Goal: Information Seeking & Learning: Learn about a topic

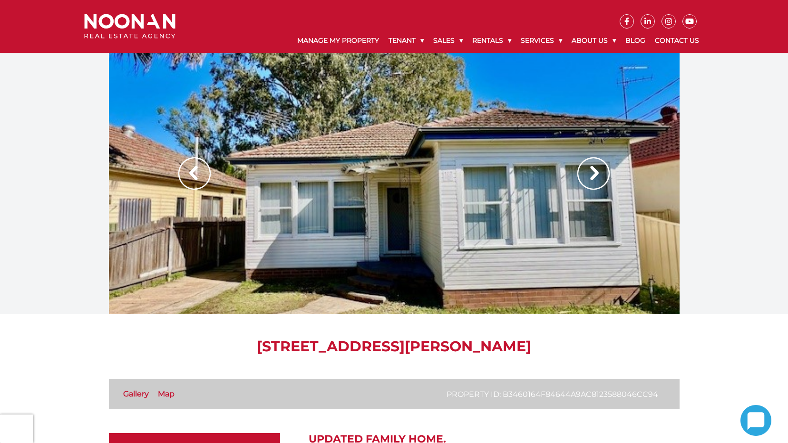
click at [601, 170] on img at bounding box center [593, 173] width 32 height 32
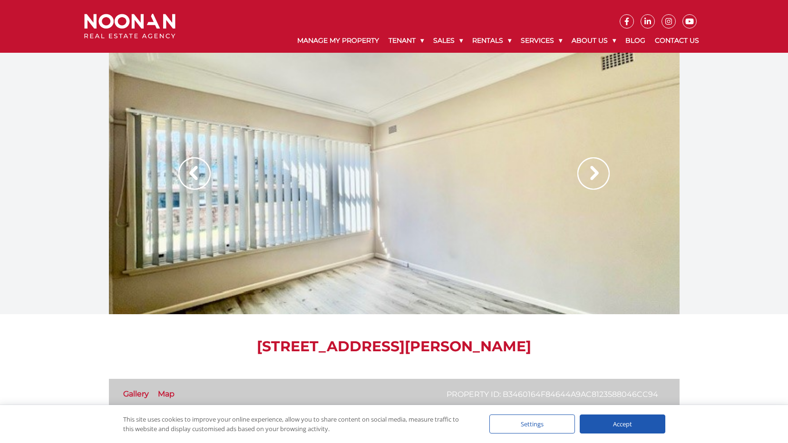
click at [596, 171] on img at bounding box center [593, 173] width 32 height 32
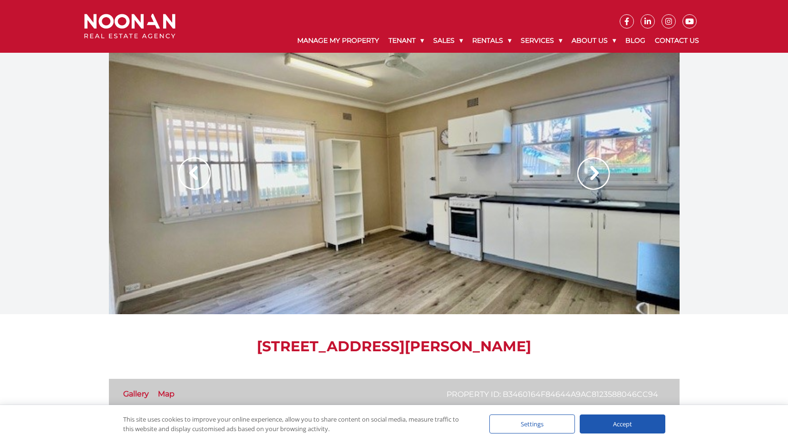
click at [597, 174] on img at bounding box center [593, 173] width 32 height 32
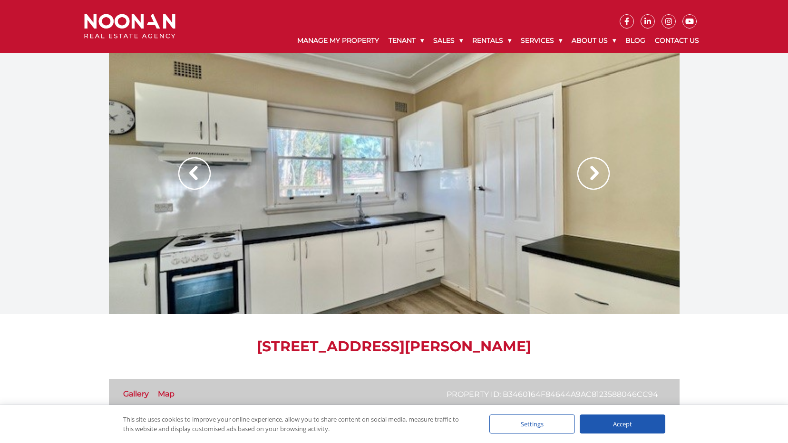
click at [597, 174] on img at bounding box center [593, 173] width 32 height 32
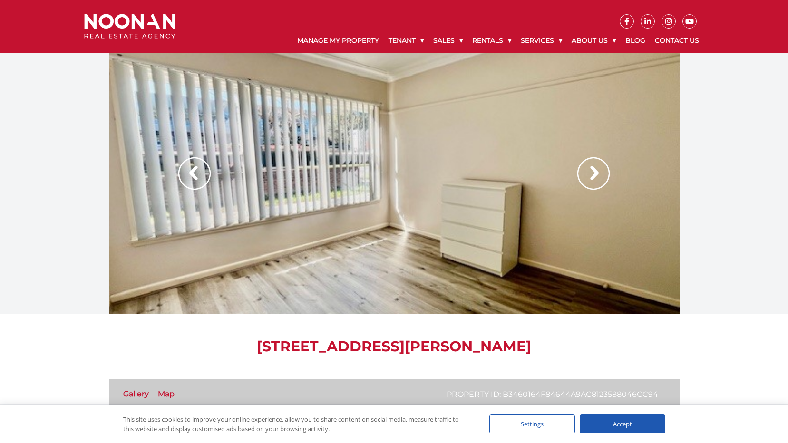
click at [597, 174] on img at bounding box center [593, 173] width 32 height 32
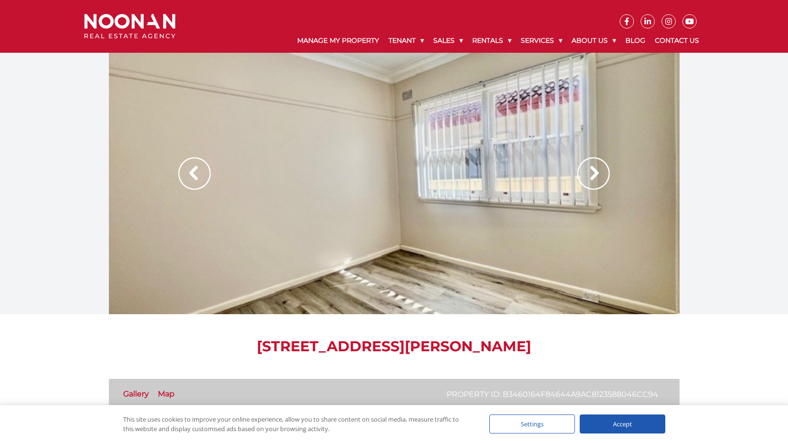
click at [597, 174] on img at bounding box center [593, 173] width 32 height 32
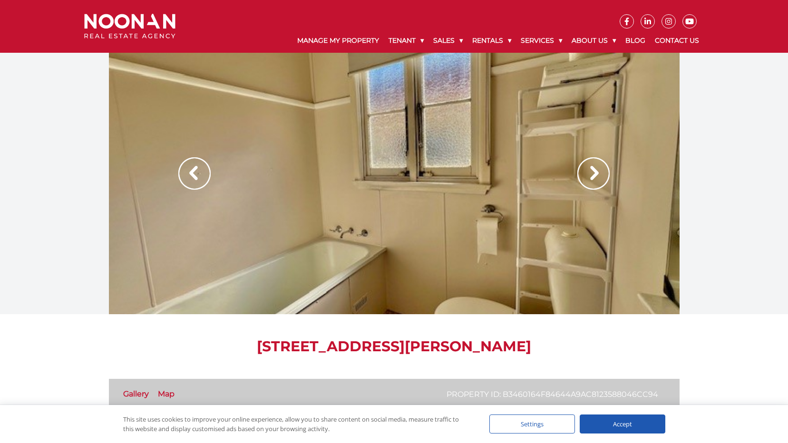
click at [597, 174] on img at bounding box center [593, 173] width 32 height 32
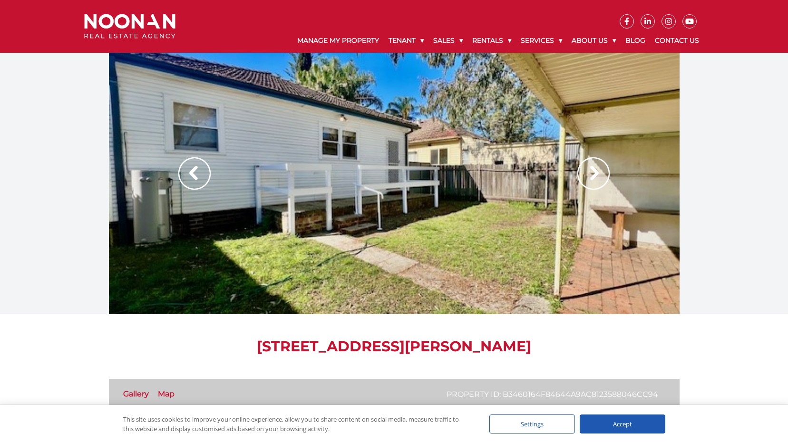
click at [597, 174] on img at bounding box center [593, 173] width 32 height 32
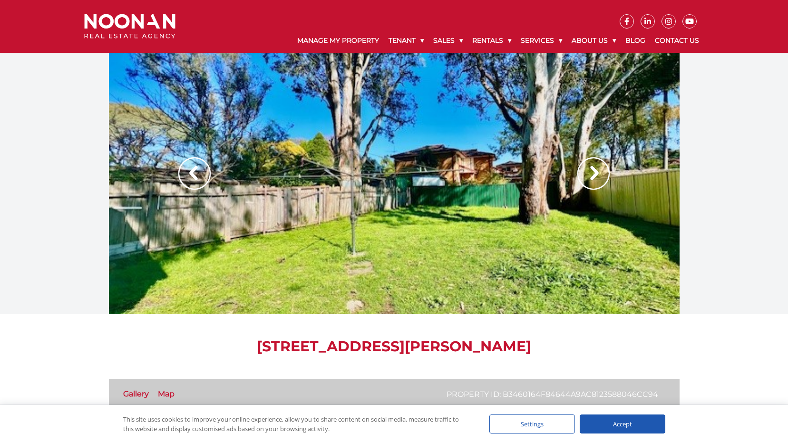
click at [597, 174] on img at bounding box center [593, 173] width 32 height 32
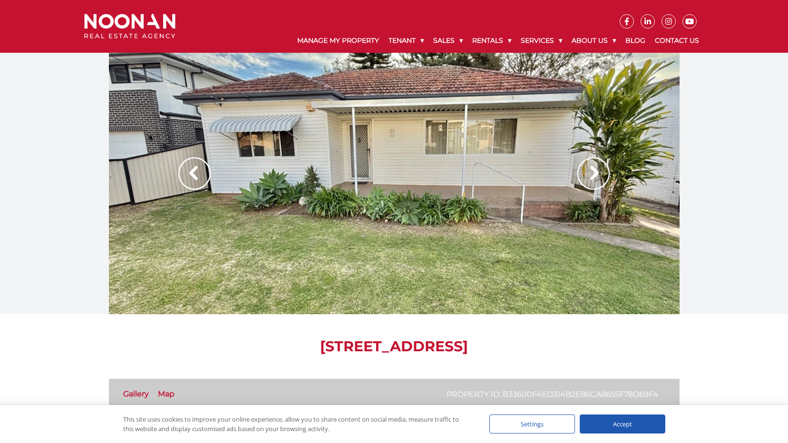
click at [594, 171] on img at bounding box center [593, 173] width 32 height 32
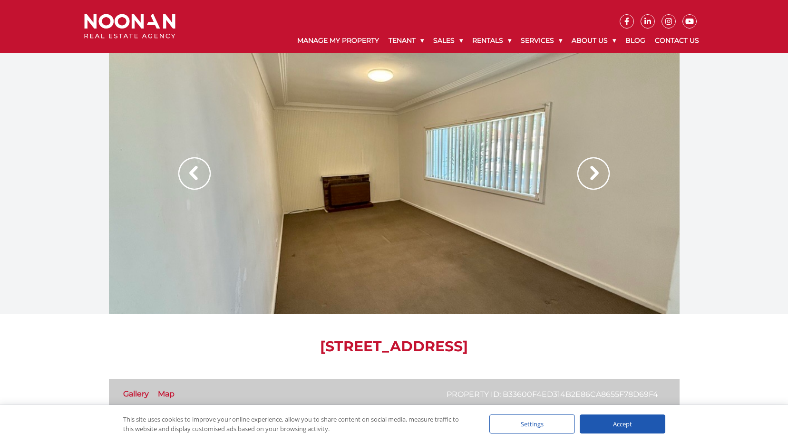
click at [594, 171] on img at bounding box center [593, 173] width 32 height 32
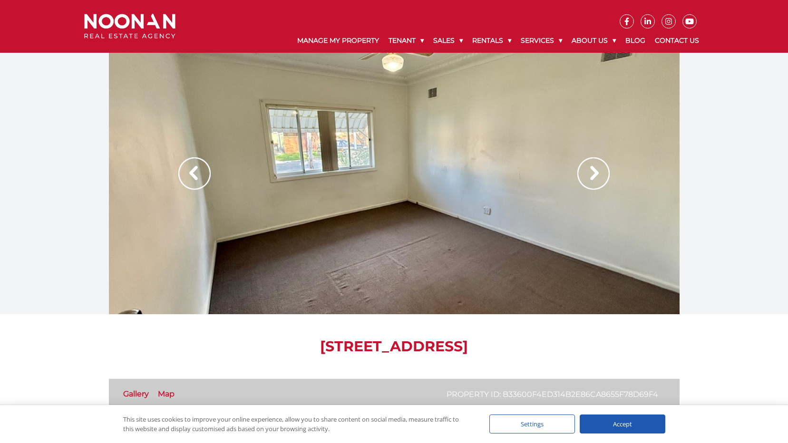
click at [594, 171] on img at bounding box center [593, 173] width 32 height 32
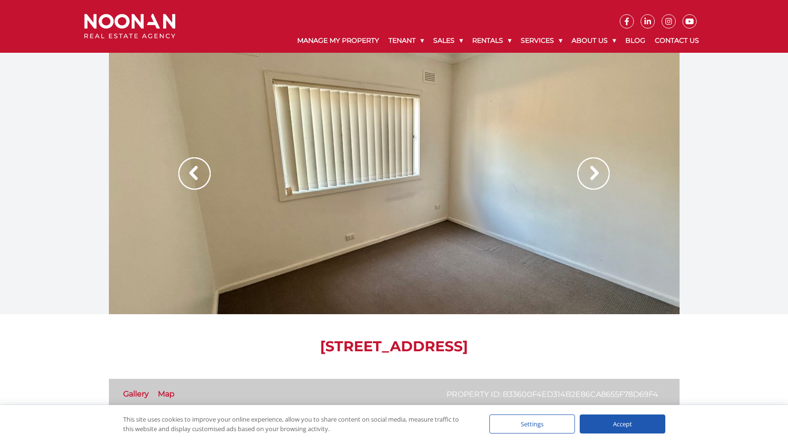
click at [594, 171] on img at bounding box center [593, 173] width 32 height 32
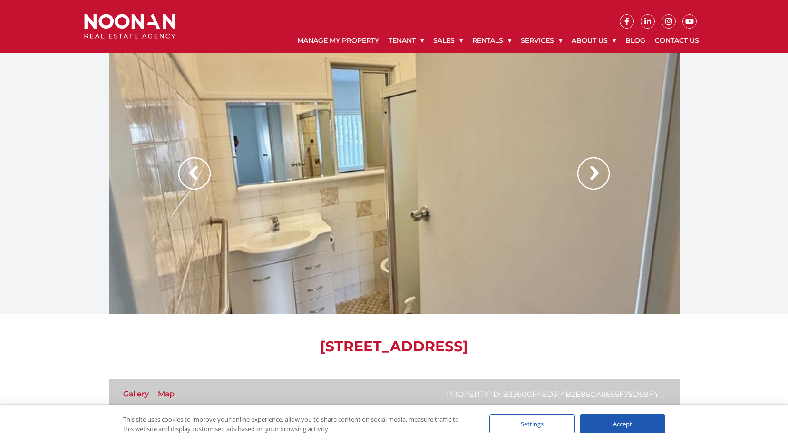
click at [594, 171] on img at bounding box center [593, 173] width 32 height 32
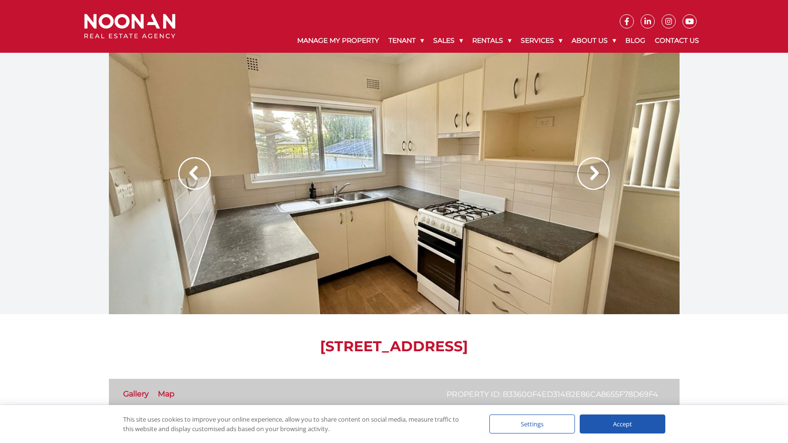
click at [594, 171] on img at bounding box center [593, 173] width 32 height 32
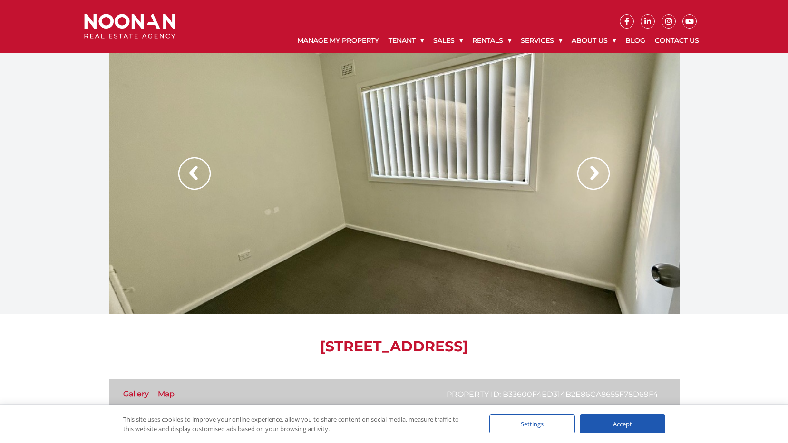
click at [594, 171] on img at bounding box center [593, 173] width 32 height 32
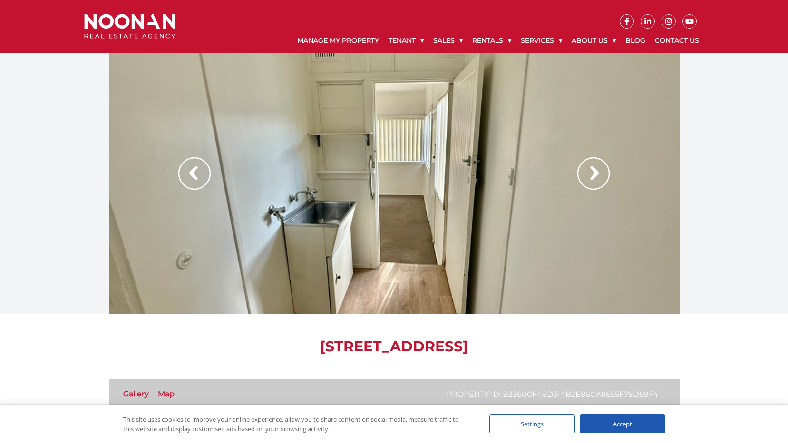
click at [594, 171] on img at bounding box center [593, 173] width 32 height 32
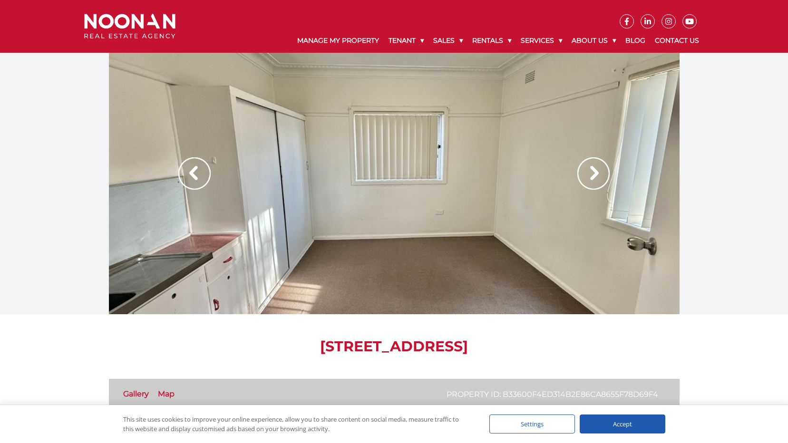
click at [594, 171] on img at bounding box center [593, 173] width 32 height 32
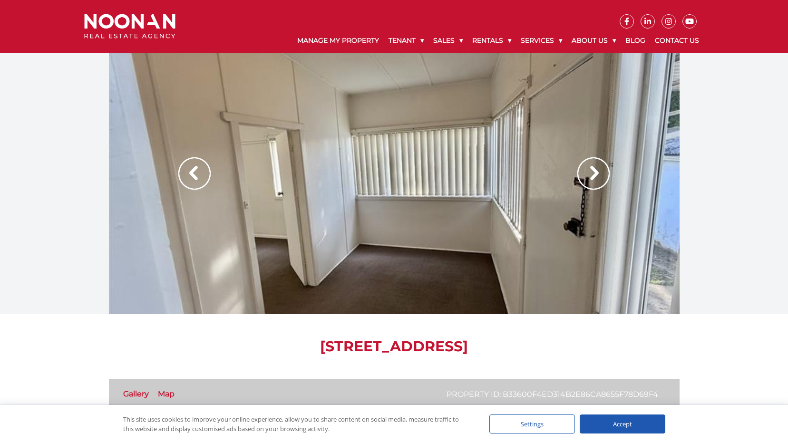
click at [594, 171] on img at bounding box center [593, 173] width 32 height 32
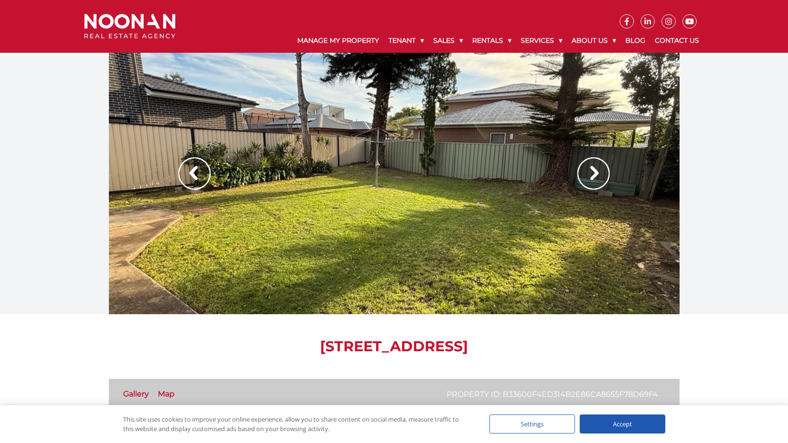
click at [594, 171] on img at bounding box center [593, 173] width 32 height 32
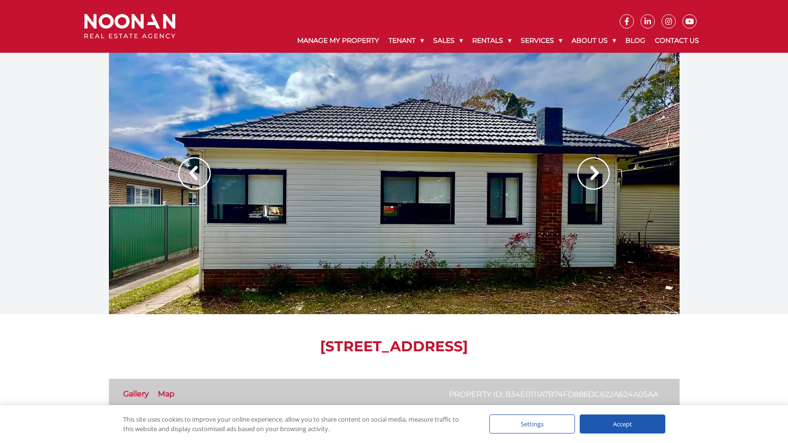
click at [592, 173] on img at bounding box center [593, 173] width 32 height 32
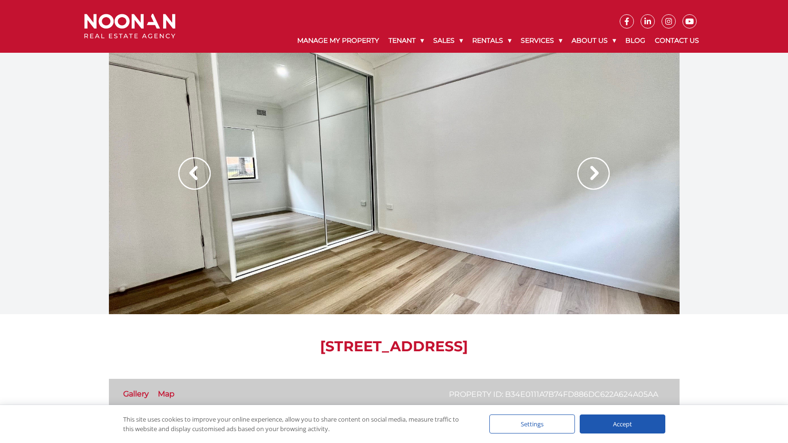
click at [592, 173] on img at bounding box center [593, 173] width 32 height 32
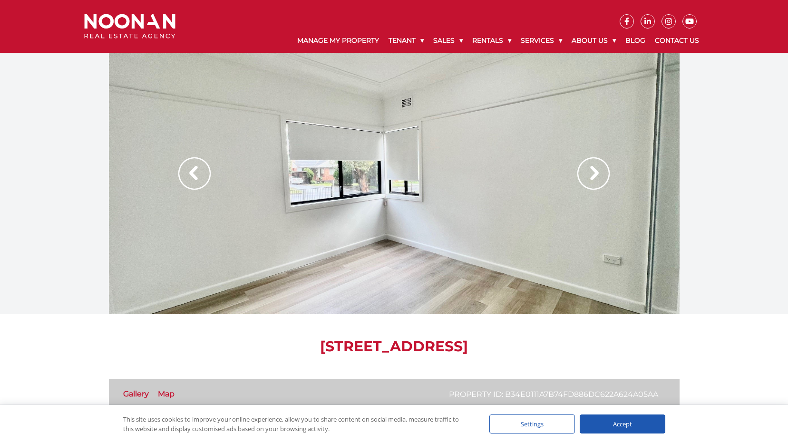
click at [592, 173] on img at bounding box center [593, 173] width 32 height 32
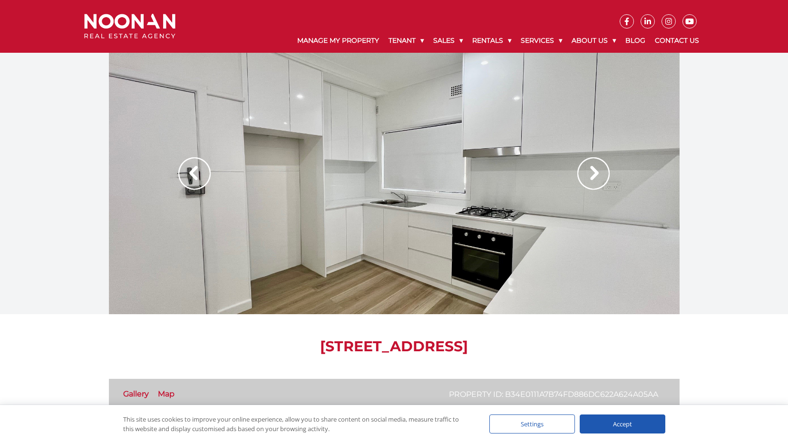
click at [592, 173] on img at bounding box center [593, 173] width 32 height 32
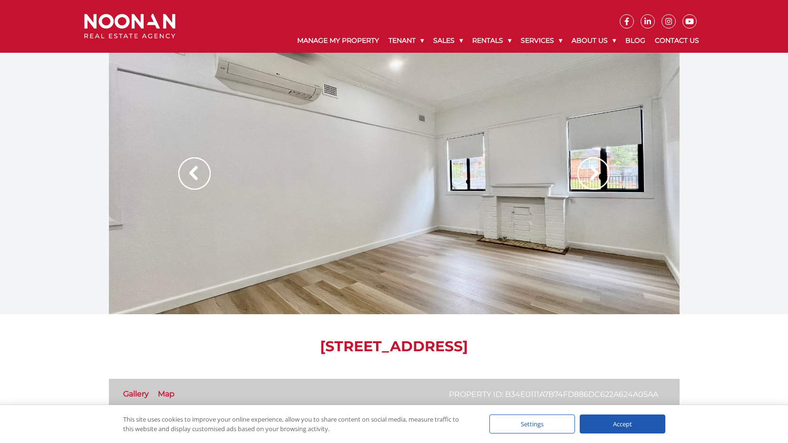
click at [592, 173] on img at bounding box center [593, 173] width 32 height 32
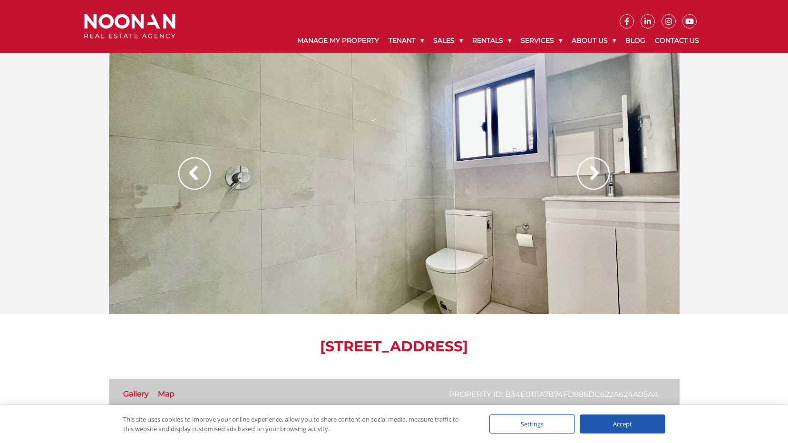
click at [592, 173] on img at bounding box center [593, 173] width 32 height 32
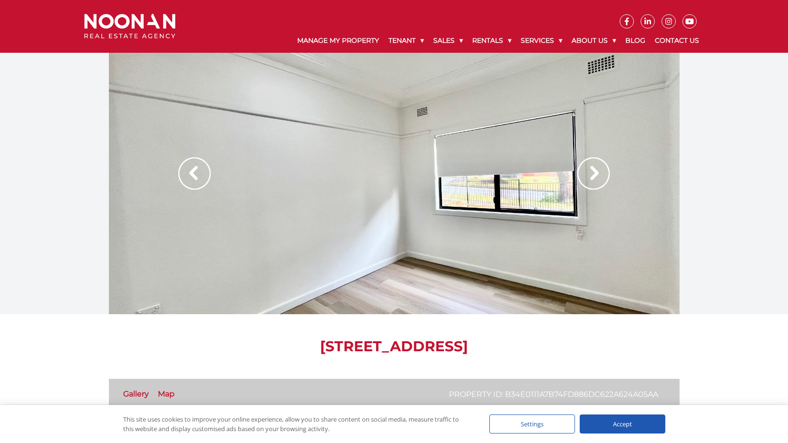
click at [592, 173] on img at bounding box center [593, 173] width 32 height 32
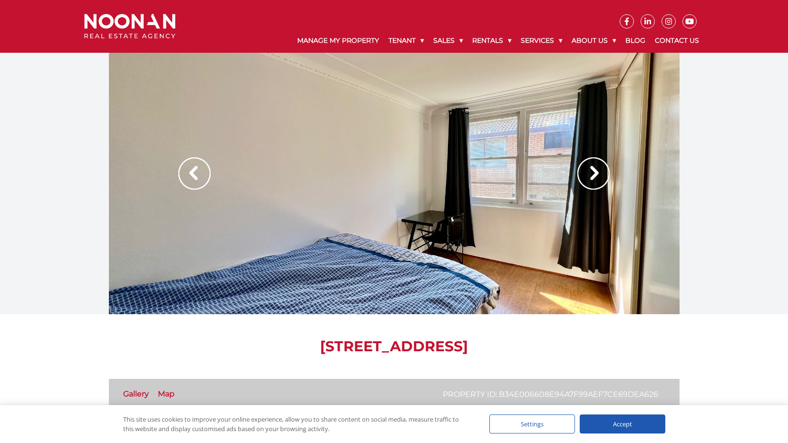
click at [598, 174] on img at bounding box center [593, 173] width 32 height 32
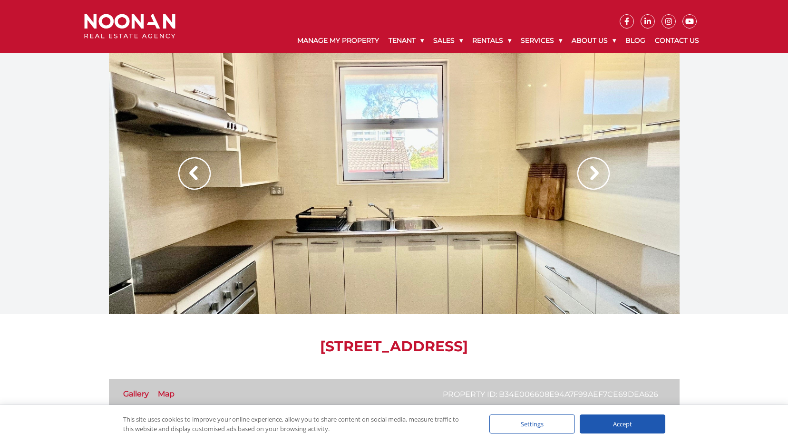
click at [598, 174] on img at bounding box center [593, 173] width 32 height 32
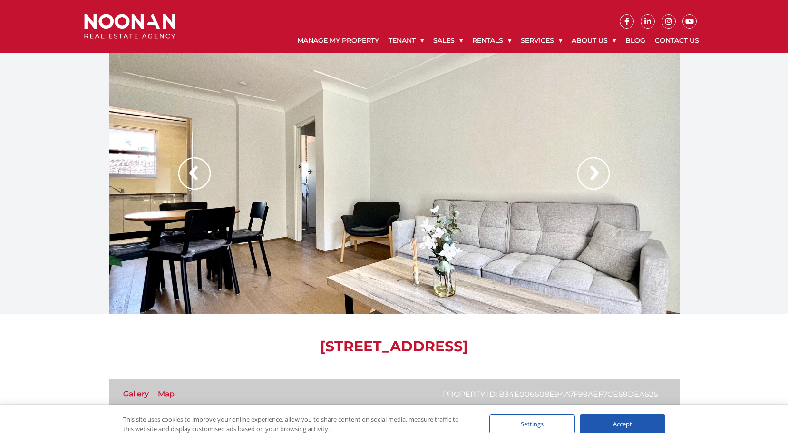
click at [598, 174] on img at bounding box center [593, 173] width 32 height 32
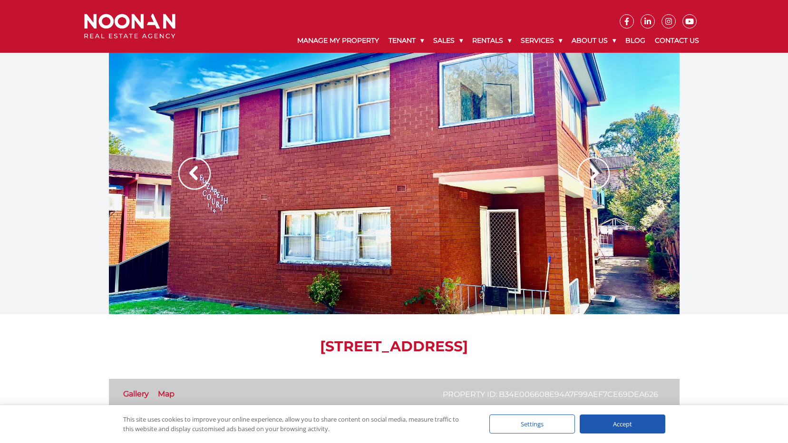
click at [598, 174] on img at bounding box center [593, 173] width 32 height 32
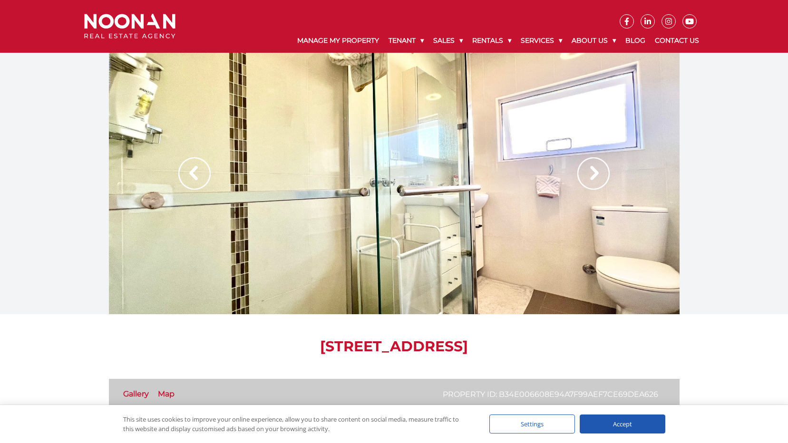
click at [598, 174] on img at bounding box center [593, 173] width 32 height 32
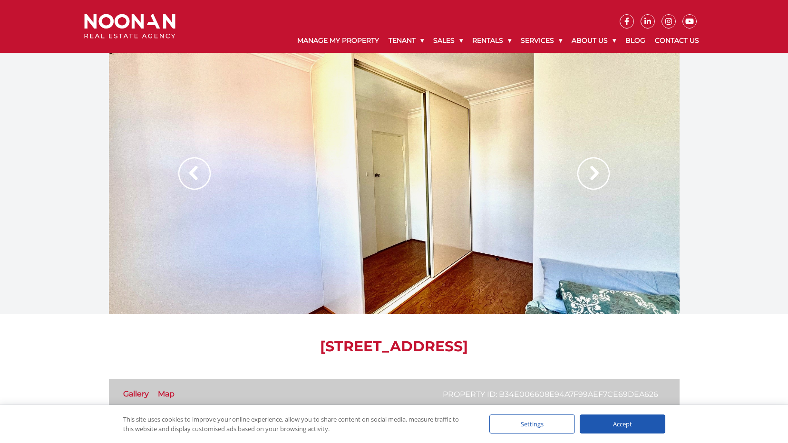
click at [598, 174] on img at bounding box center [593, 173] width 32 height 32
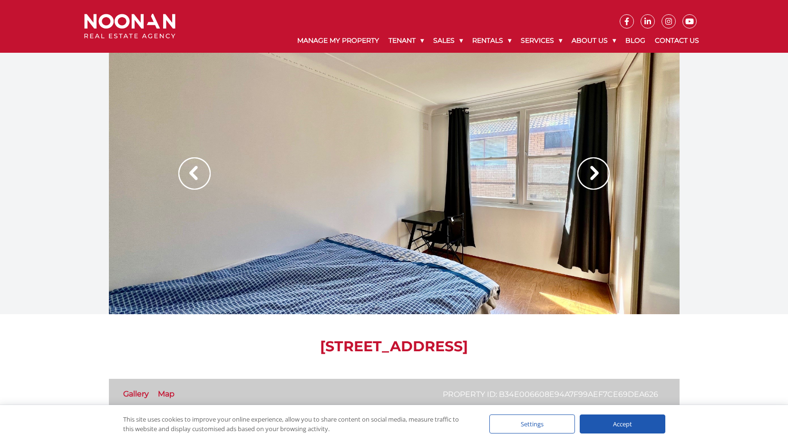
click at [598, 174] on img at bounding box center [593, 173] width 32 height 32
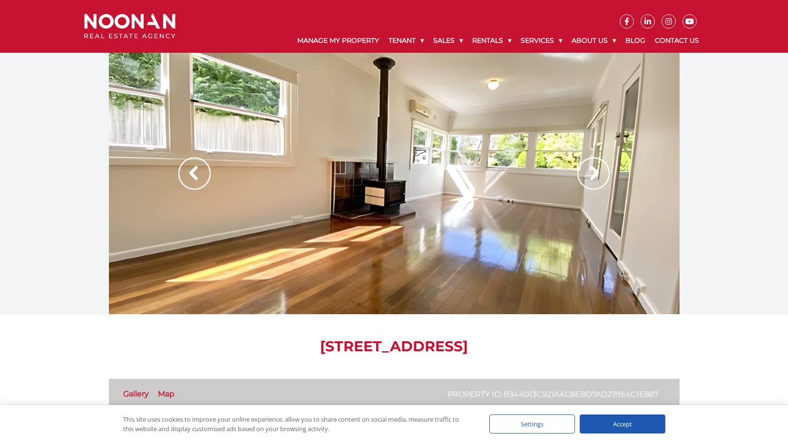
click at [595, 173] on img at bounding box center [593, 173] width 32 height 32
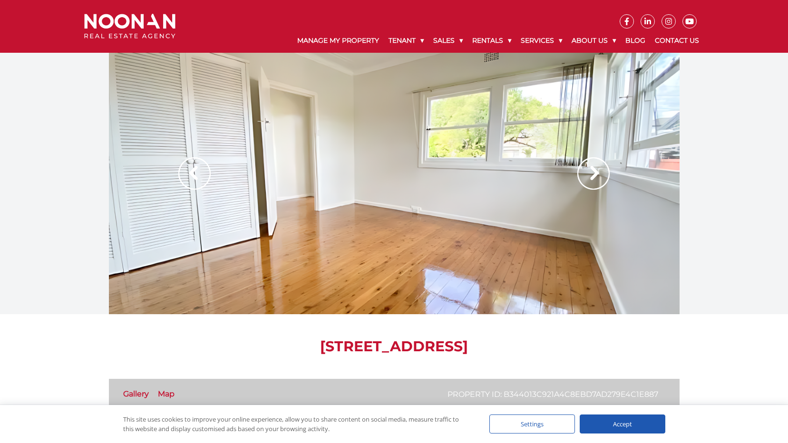
click at [595, 173] on img at bounding box center [593, 173] width 32 height 32
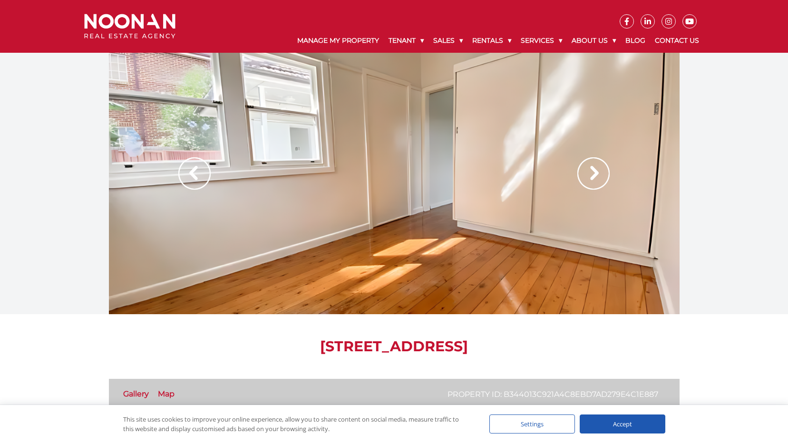
click at [595, 173] on img at bounding box center [593, 173] width 32 height 32
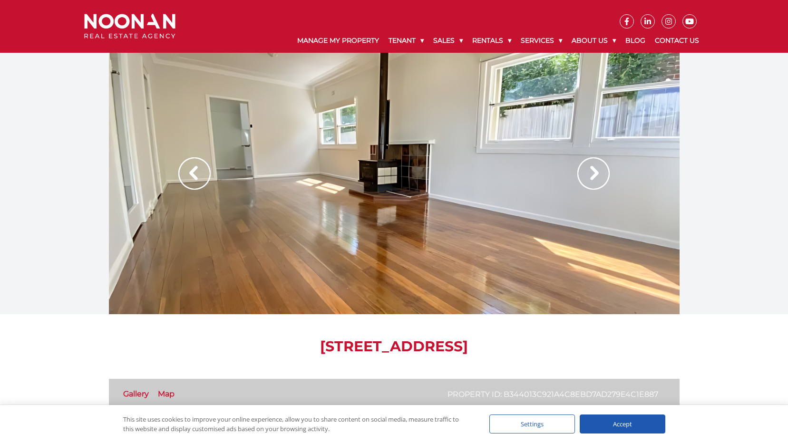
click at [595, 173] on img at bounding box center [593, 173] width 32 height 32
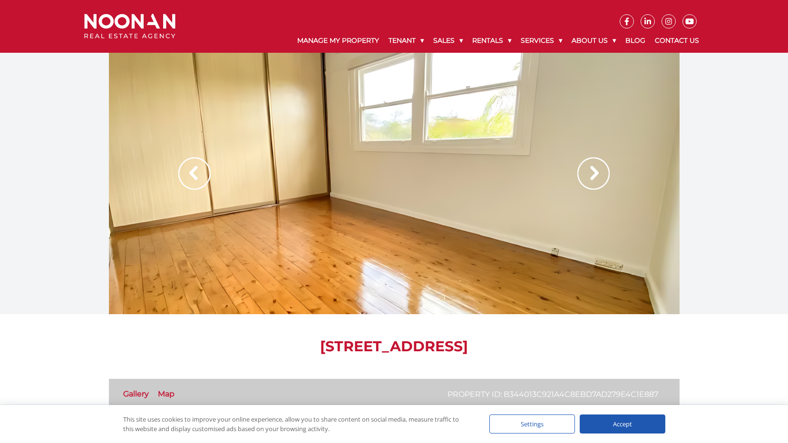
click at [595, 173] on img at bounding box center [593, 173] width 32 height 32
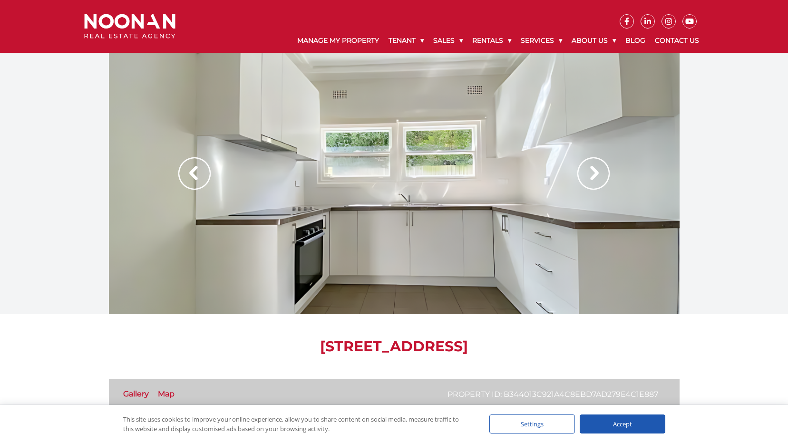
click at [595, 173] on img at bounding box center [593, 173] width 32 height 32
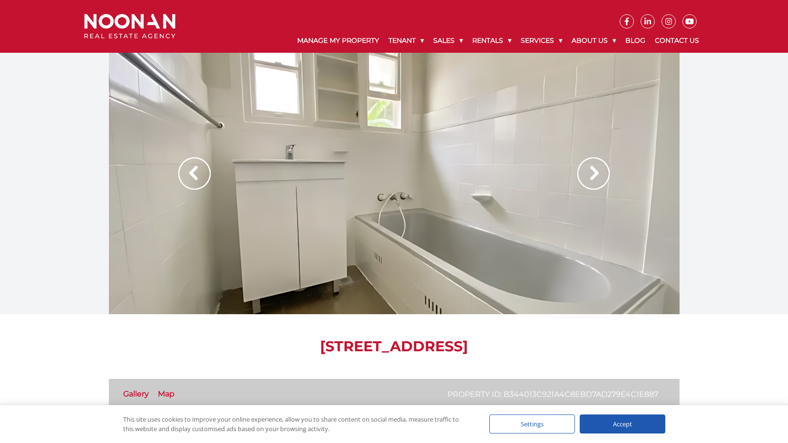
click at [595, 173] on img at bounding box center [593, 173] width 32 height 32
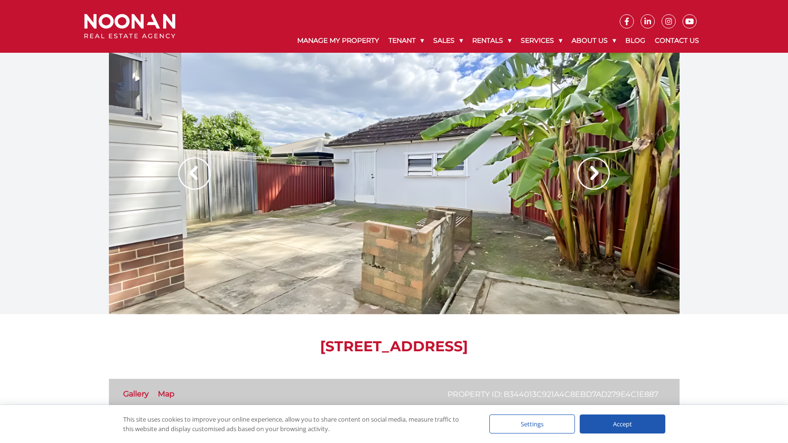
click at [595, 173] on img at bounding box center [593, 173] width 32 height 32
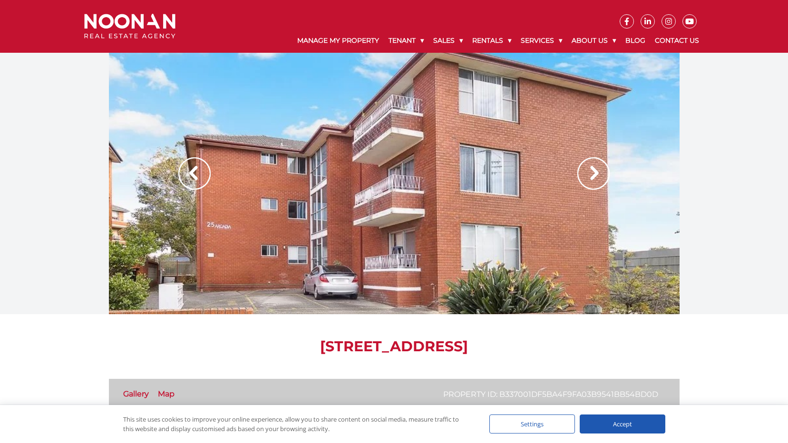
click at [593, 176] on img at bounding box center [593, 173] width 32 height 32
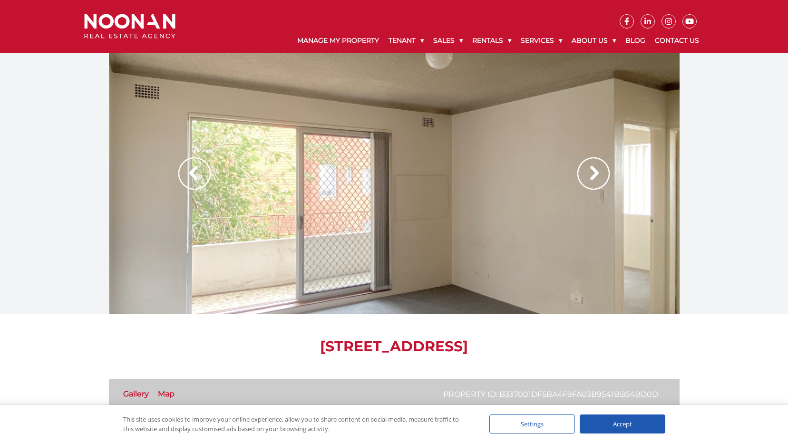
click at [593, 176] on img at bounding box center [593, 173] width 32 height 32
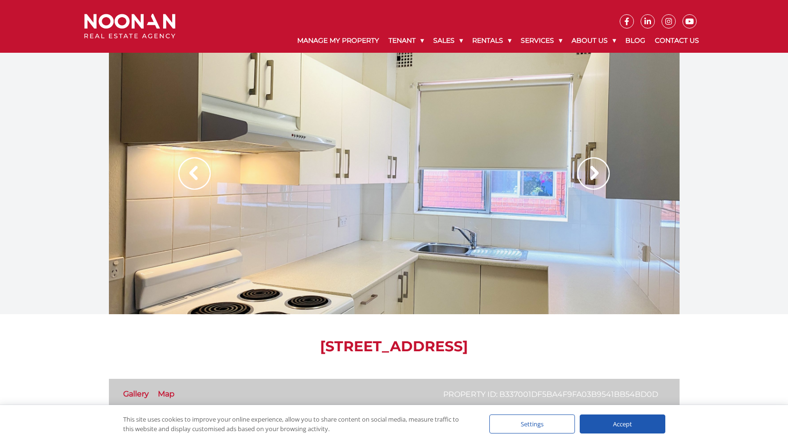
click at [593, 176] on img at bounding box center [593, 173] width 32 height 32
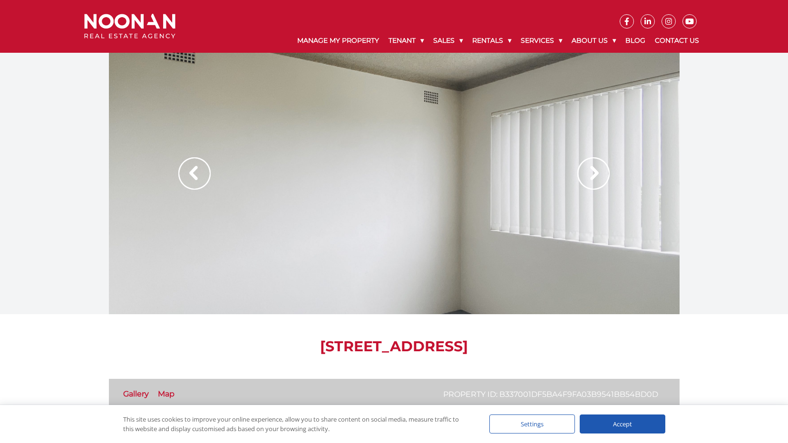
click at [593, 176] on img at bounding box center [593, 173] width 32 height 32
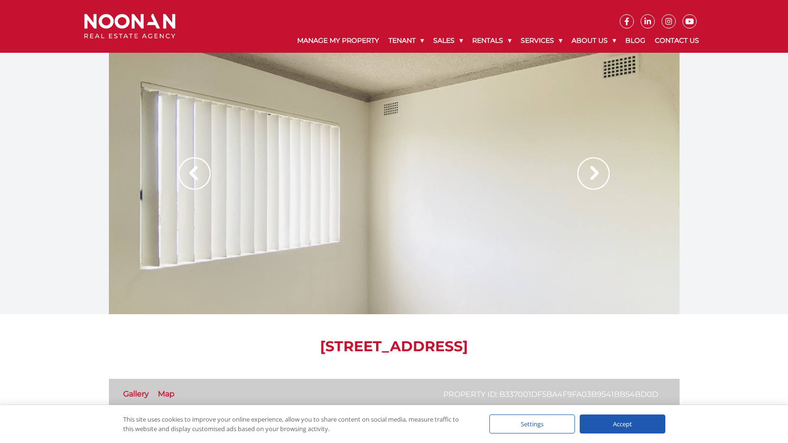
click at [593, 176] on img at bounding box center [593, 173] width 32 height 32
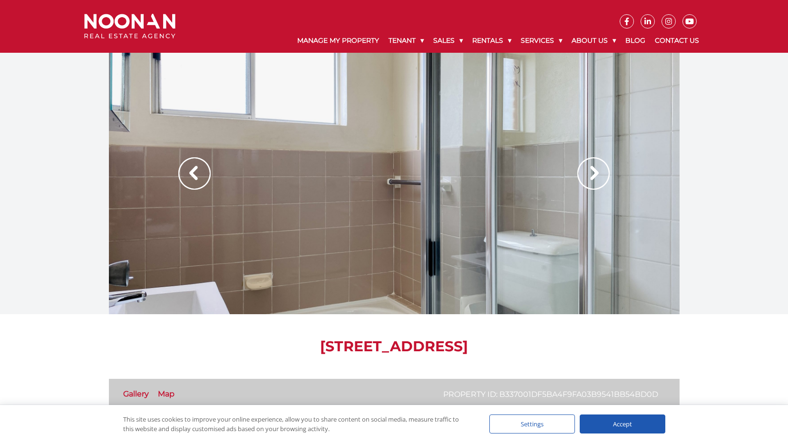
click at [593, 176] on img at bounding box center [593, 173] width 32 height 32
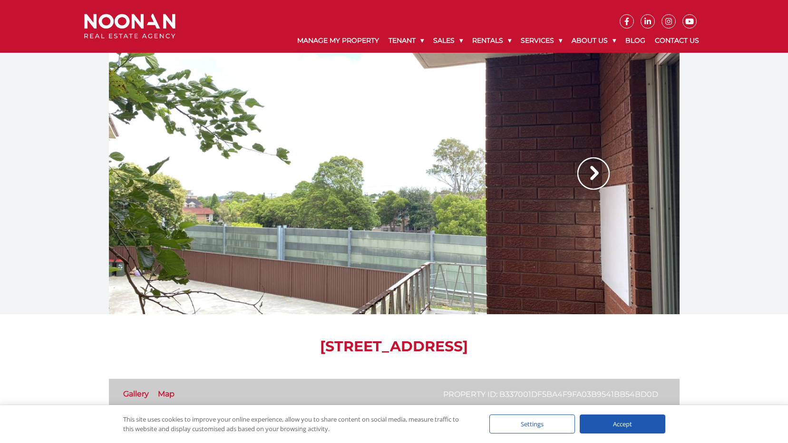
click at [593, 176] on img at bounding box center [593, 173] width 32 height 32
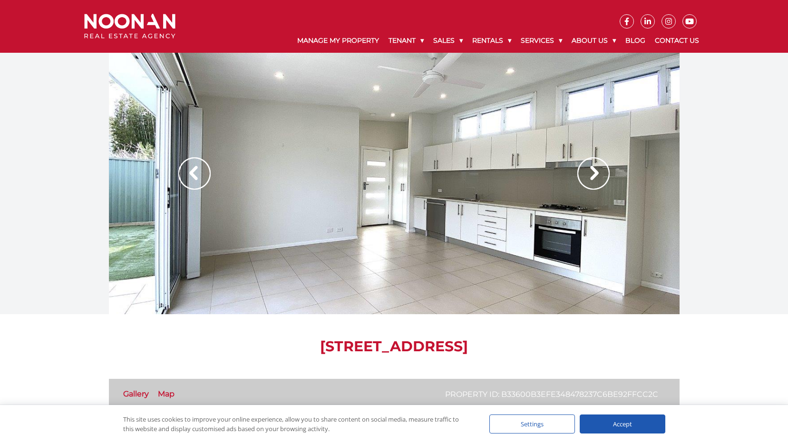
click at [594, 174] on img at bounding box center [593, 173] width 32 height 32
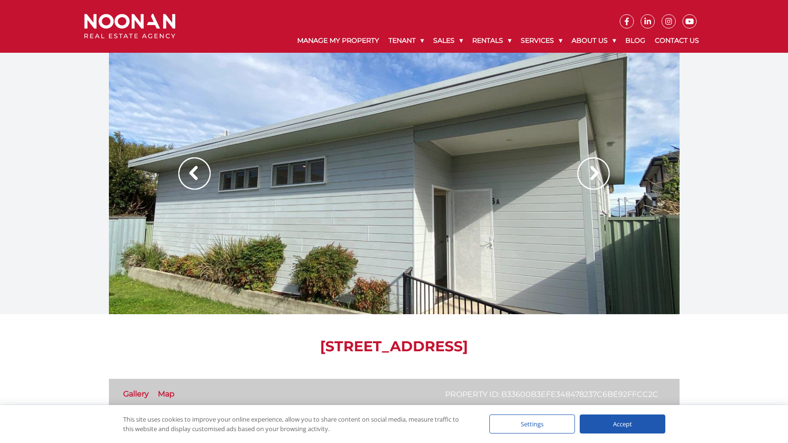
click at [594, 174] on img at bounding box center [593, 173] width 32 height 32
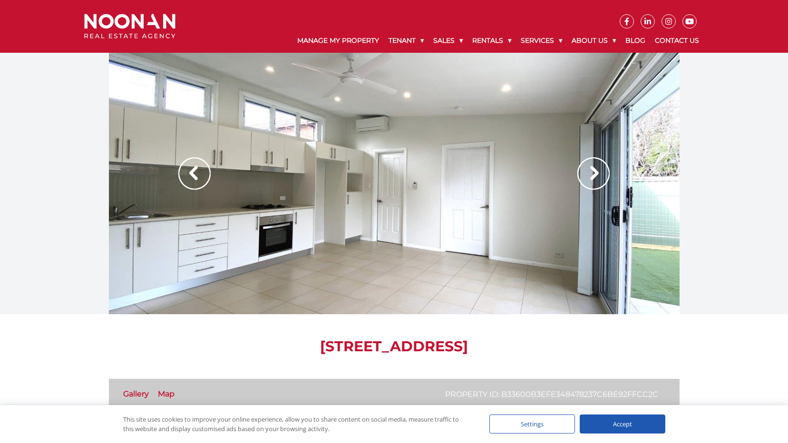
click at [594, 174] on img at bounding box center [593, 173] width 32 height 32
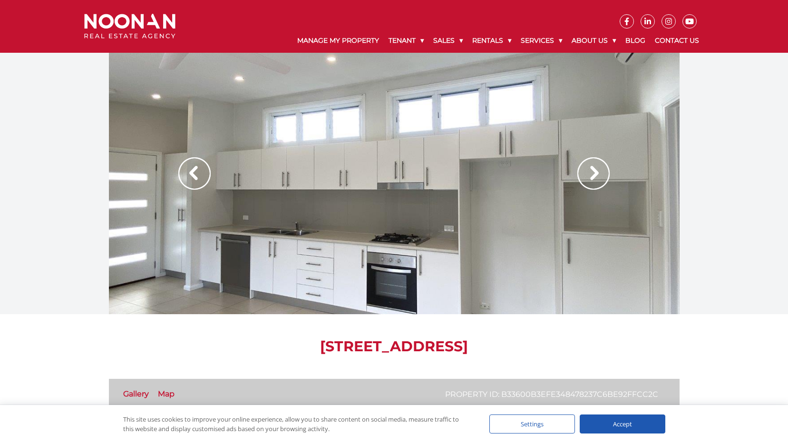
click at [594, 174] on img at bounding box center [593, 173] width 32 height 32
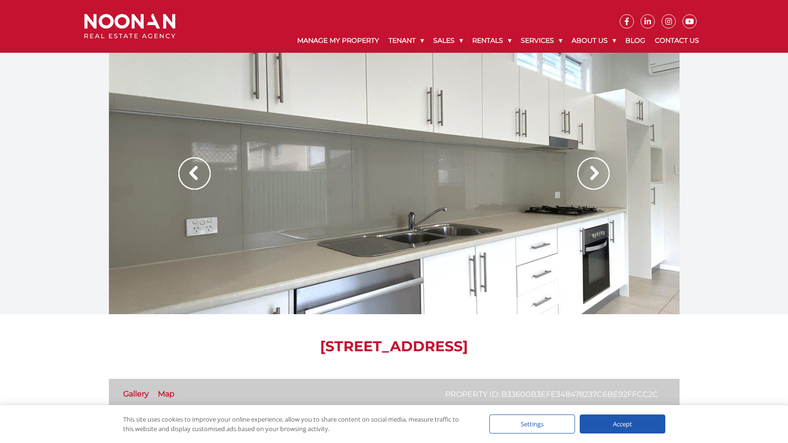
click at [594, 174] on img at bounding box center [593, 173] width 32 height 32
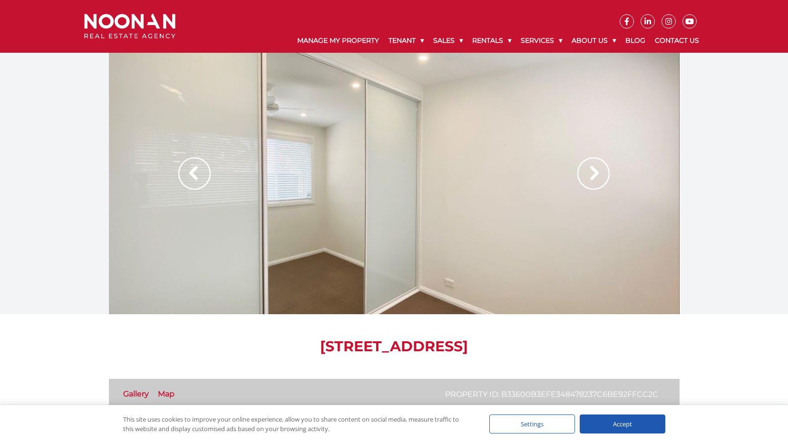
click at [594, 174] on img at bounding box center [593, 173] width 32 height 32
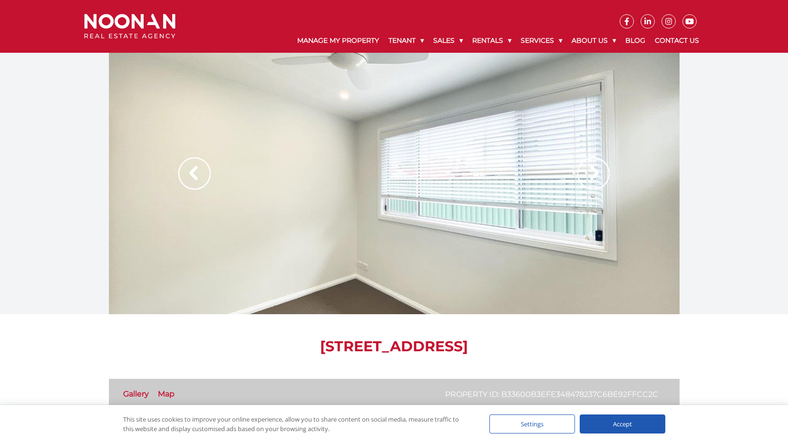
click at [594, 174] on img at bounding box center [593, 173] width 32 height 32
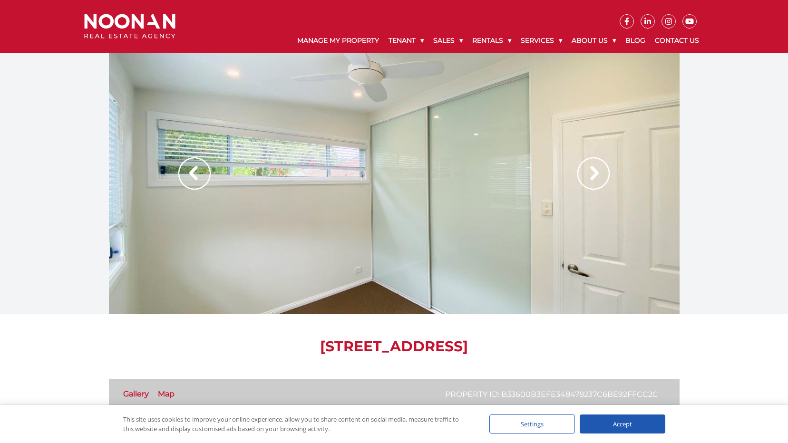
click at [594, 174] on img at bounding box center [593, 173] width 32 height 32
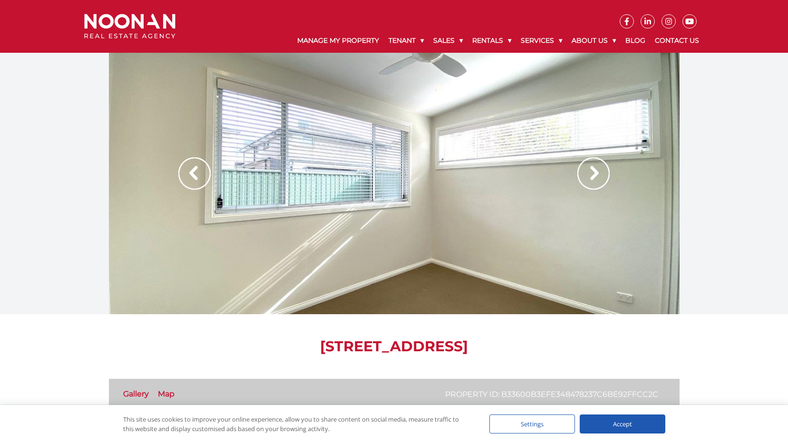
click at [594, 174] on img at bounding box center [593, 173] width 32 height 32
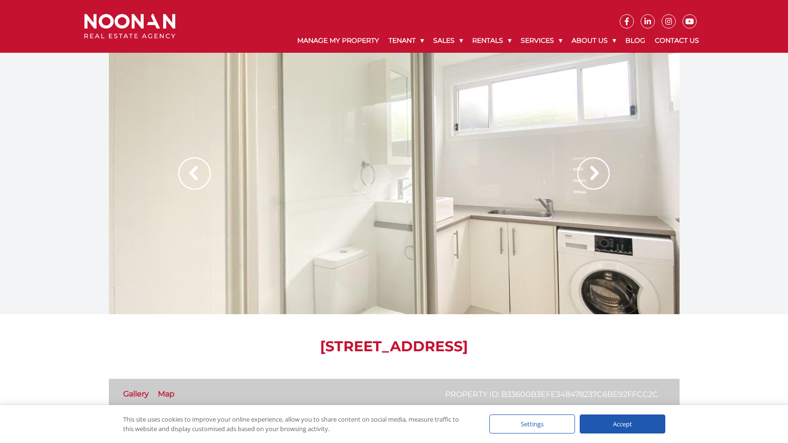
click at [594, 174] on img at bounding box center [593, 173] width 32 height 32
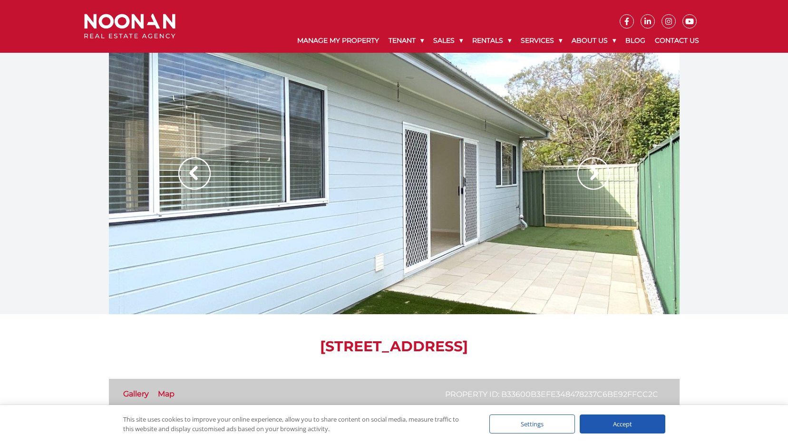
click at [594, 174] on img at bounding box center [593, 173] width 32 height 32
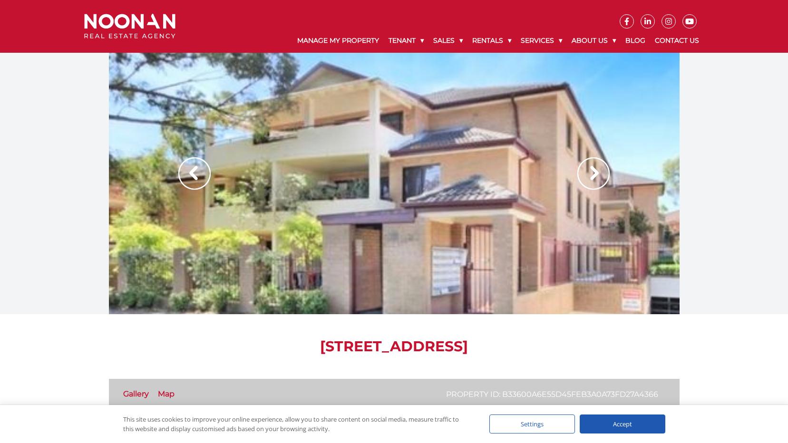
click at [604, 166] on img at bounding box center [593, 173] width 32 height 32
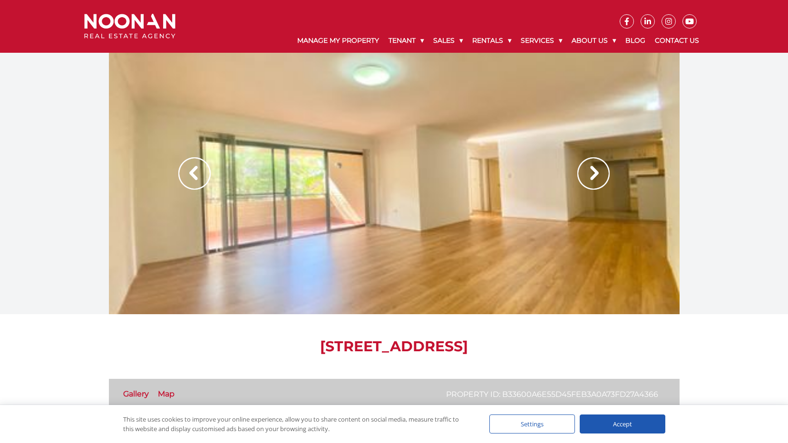
click at [604, 166] on img at bounding box center [593, 173] width 32 height 32
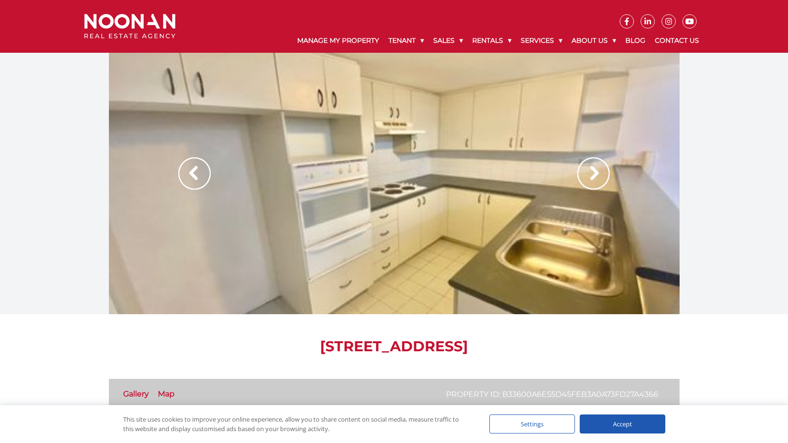
click at [604, 166] on img at bounding box center [593, 173] width 32 height 32
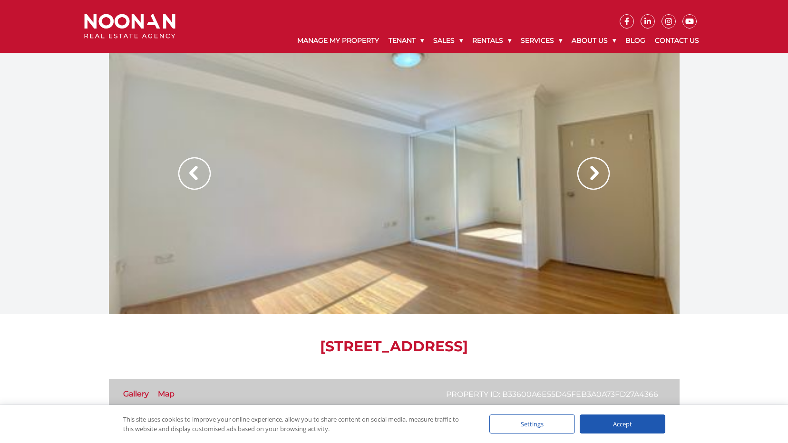
click at [604, 166] on img at bounding box center [593, 173] width 32 height 32
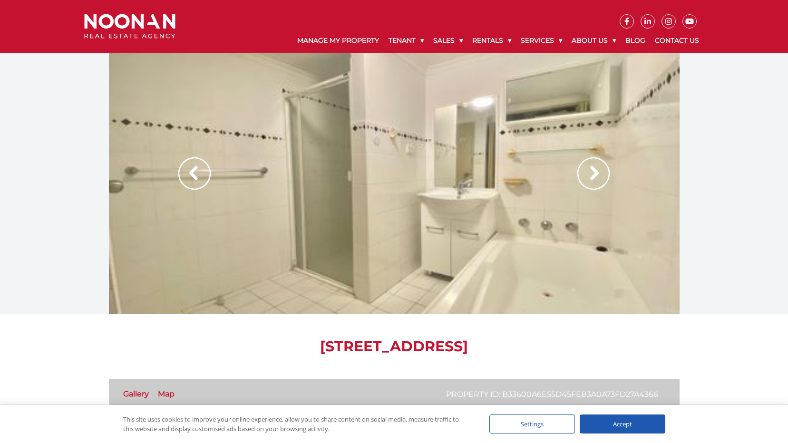
click at [604, 166] on img at bounding box center [593, 173] width 32 height 32
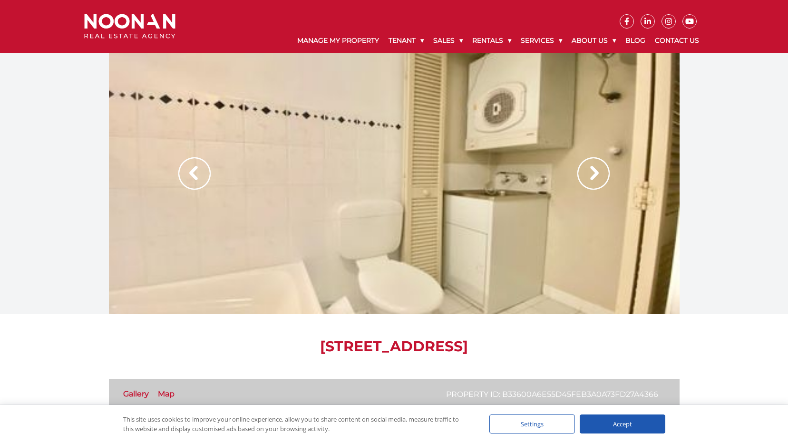
click at [604, 166] on img at bounding box center [593, 173] width 32 height 32
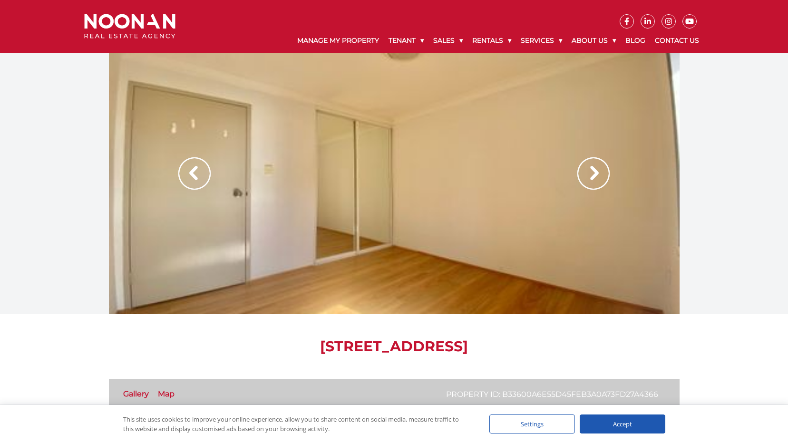
click at [604, 166] on img at bounding box center [593, 173] width 32 height 32
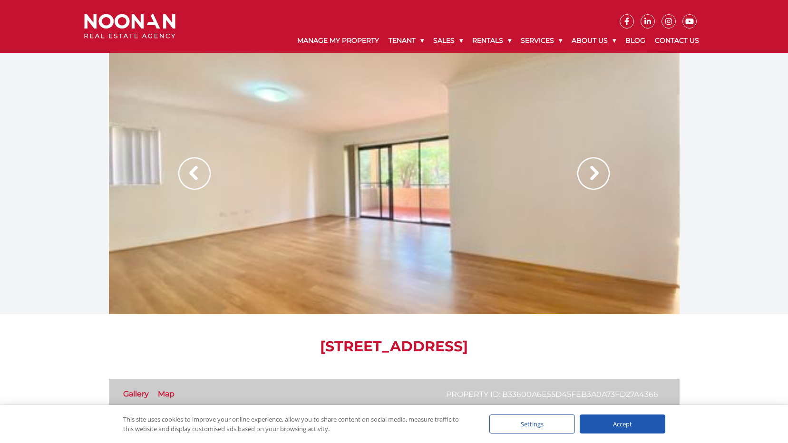
click at [604, 166] on img at bounding box center [593, 173] width 32 height 32
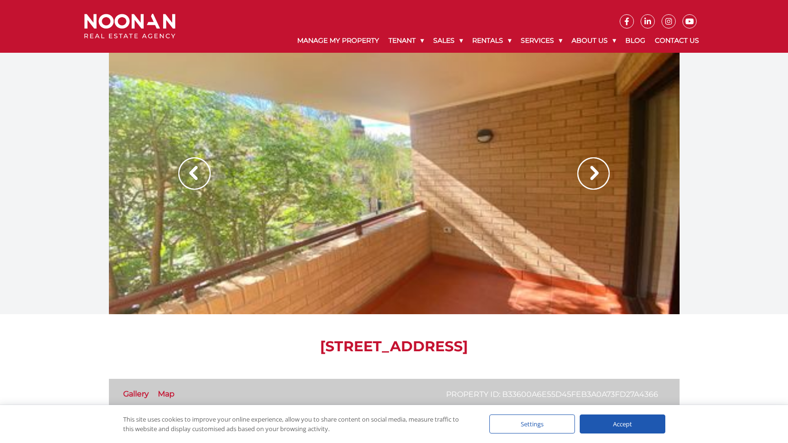
click at [604, 166] on img at bounding box center [593, 173] width 32 height 32
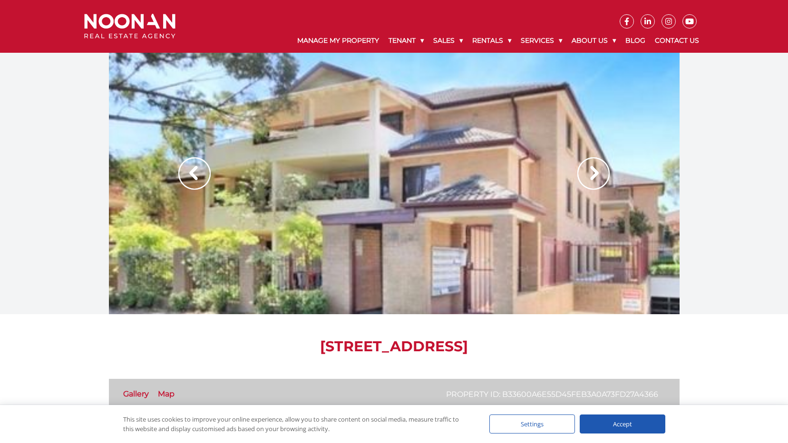
click at [603, 166] on img at bounding box center [593, 173] width 32 height 32
